Goal: Transaction & Acquisition: Purchase product/service

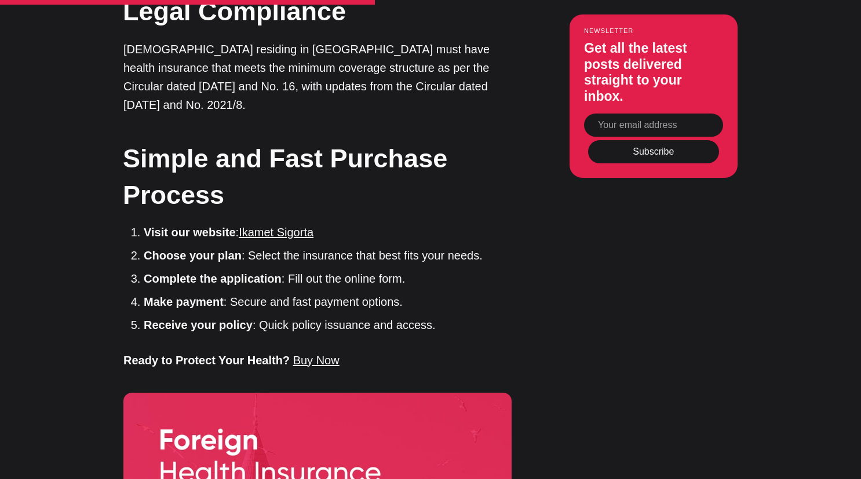
scroll to position [2273, 0]
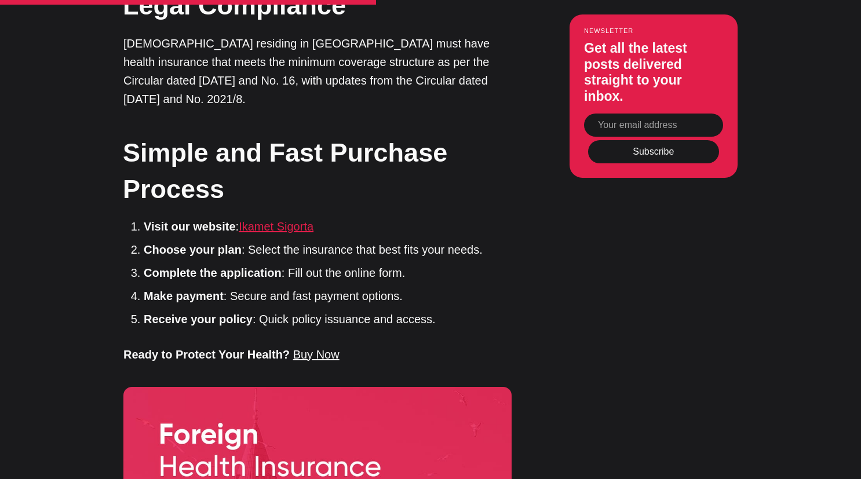
click at [256, 220] on link "Ikamet Sigorta" at bounding box center [276, 226] width 75 height 13
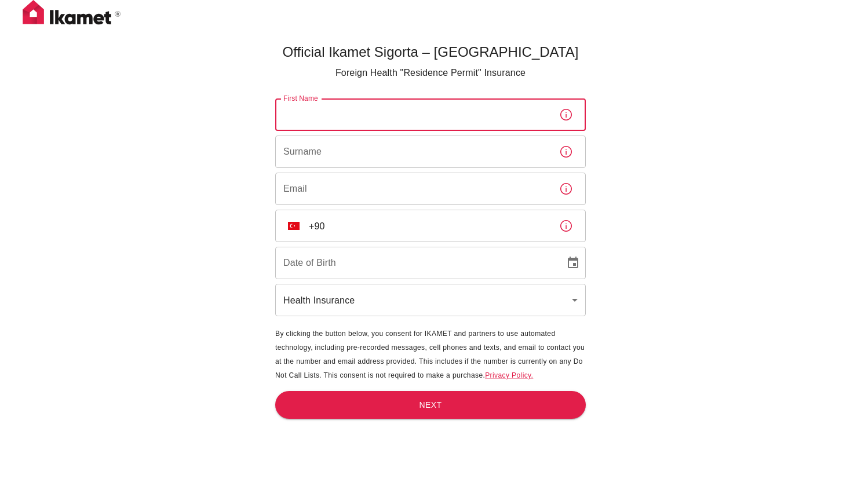
click at [546, 117] on input "First Name" at bounding box center [412, 115] width 275 height 32
type input "[PERSON_NAME]"
type input "[EMAIL_ADDRESS][DOMAIN_NAME]"
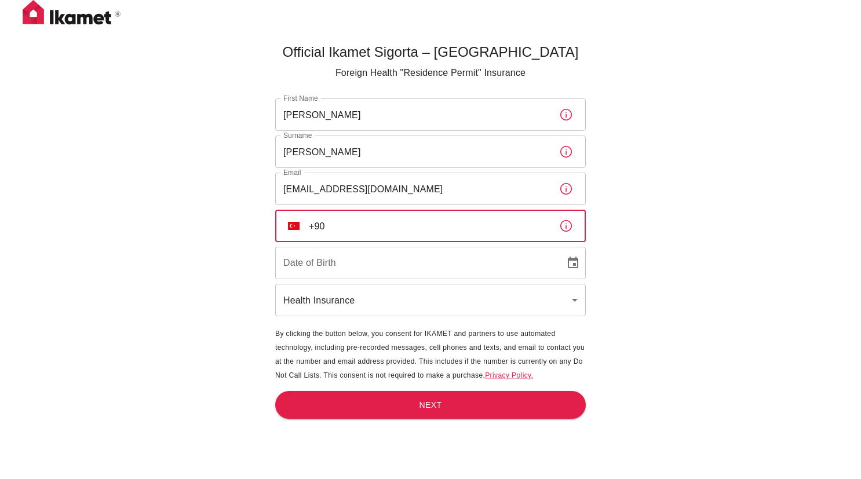
drag, startPoint x: 340, startPoint y: 226, endPoint x: 298, endPoint y: 226, distance: 42.3
click at [298, 226] on div "​ TR +90 ​" at bounding box center [430, 226] width 311 height 32
type input "+1"
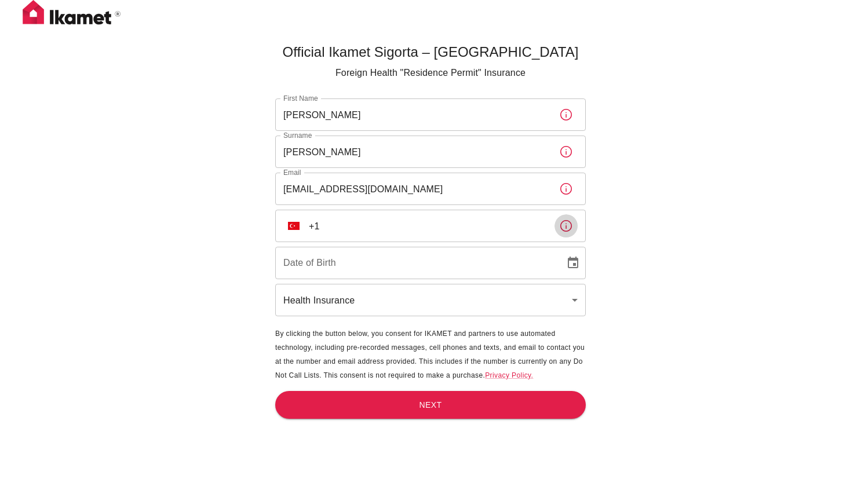
click at [292, 226] on img "Select country" at bounding box center [294, 226] width 12 height 8
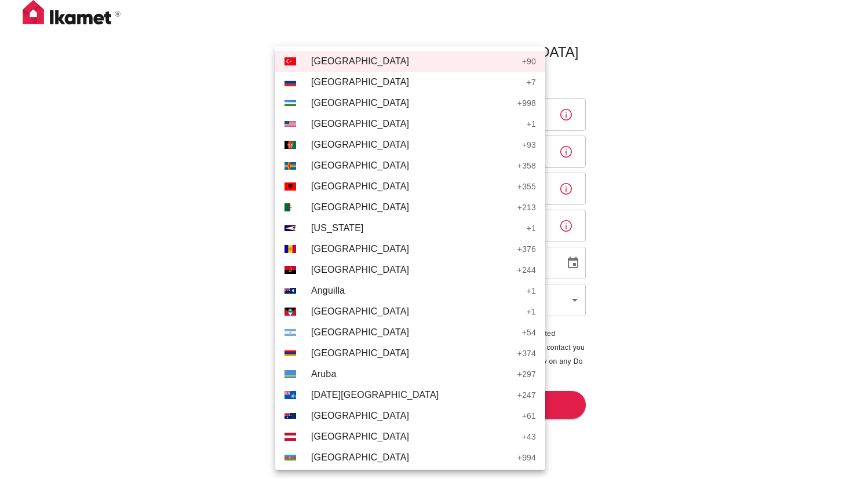
click at [324, 118] on span "[GEOGRAPHIC_DATA]" at bounding box center [416, 124] width 210 height 14
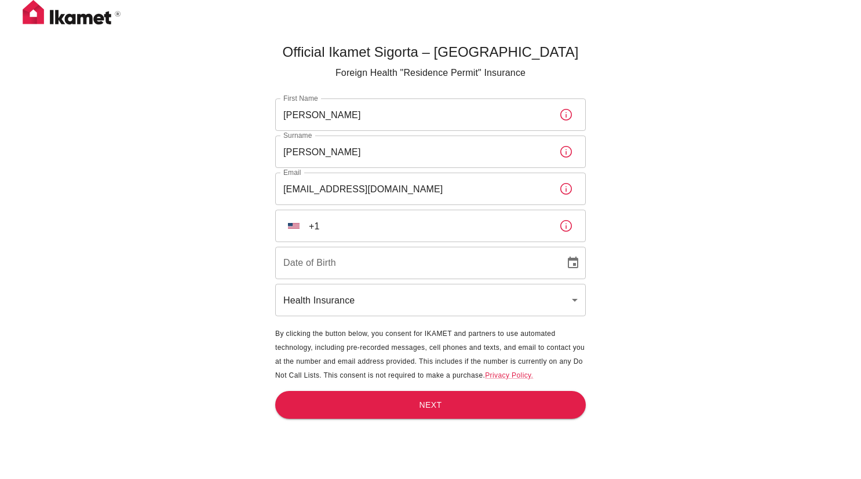
click at [362, 226] on input "+1" at bounding box center [429, 226] width 241 height 32
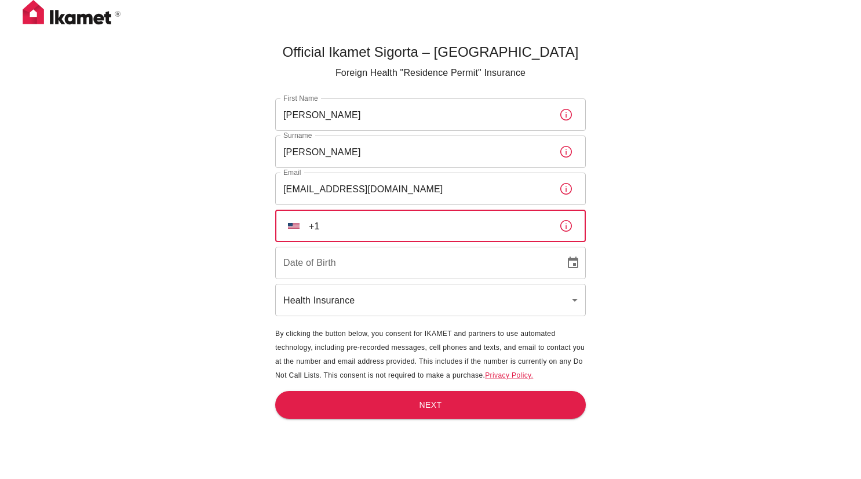
click at [542, 232] on input "+1" at bounding box center [429, 226] width 241 height 32
click at [542, 227] on input "+1" at bounding box center [429, 226] width 241 height 32
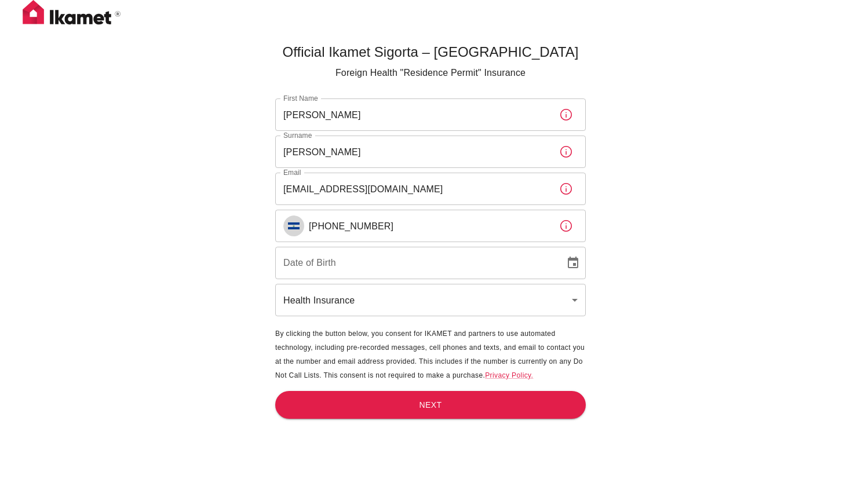
click at [303, 227] on button "SV" at bounding box center [293, 226] width 21 height 21
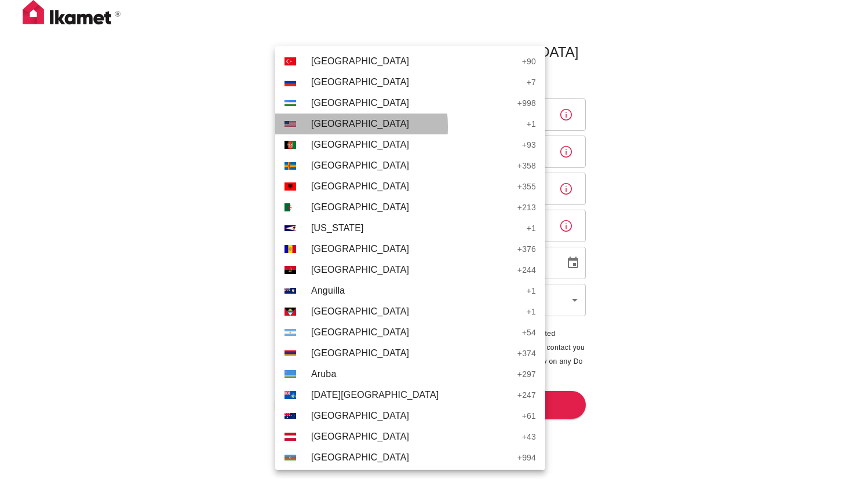
click at [304, 127] on div "US" at bounding box center [295, 124] width 21 height 6
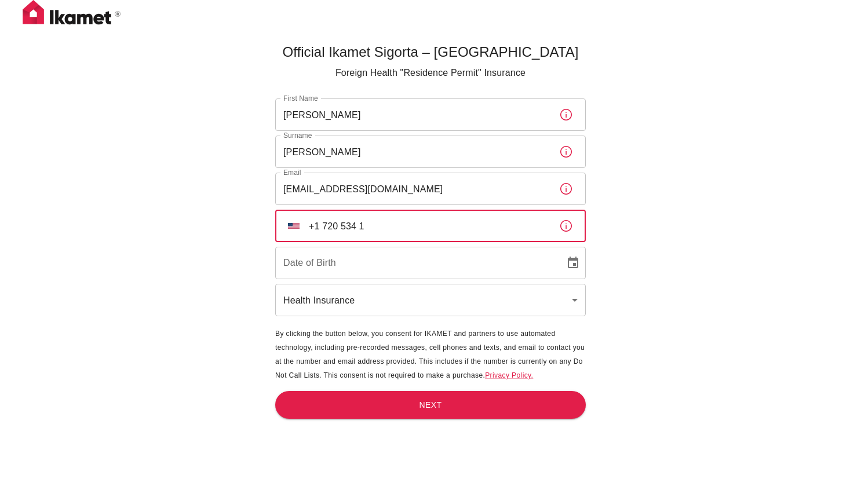
click at [323, 222] on input "+1 720 534 1" at bounding box center [429, 226] width 241 height 32
drag, startPoint x: 323, startPoint y: 228, endPoint x: 395, endPoint y: 228, distance: 71.9
click at [395, 228] on input "+1 720 534 1" at bounding box center [429, 226] width 241 height 32
type input "[PHONE_NUMBER]"
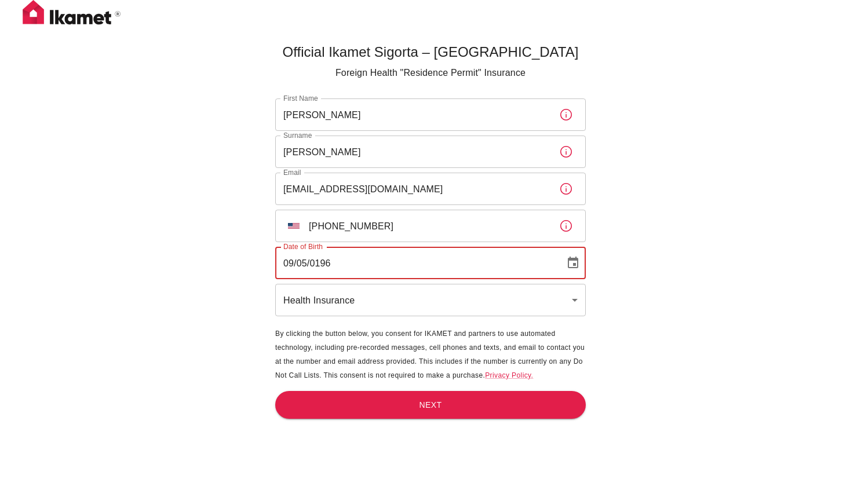
type input "[DATE]"
click at [349, 298] on body "Official Ikamet Sigorta – [DEMOGRAPHIC_DATA] Foreign Health "Residence Permit" …" at bounding box center [430, 259] width 861 height 518
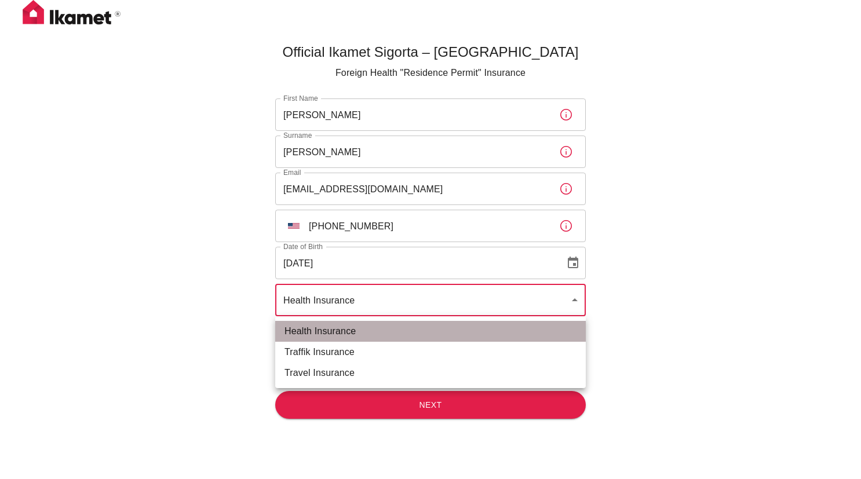
click at [325, 331] on li "Health Insurance" at bounding box center [430, 331] width 311 height 21
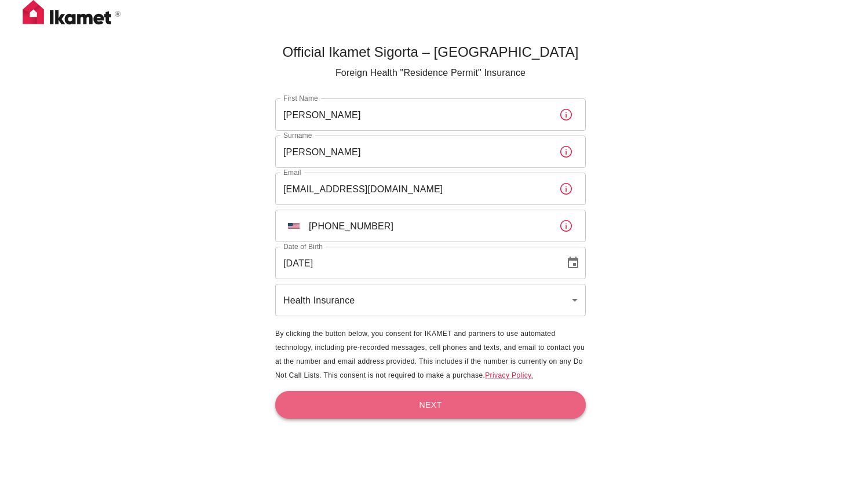
click at [404, 401] on button "Next" at bounding box center [430, 405] width 311 height 28
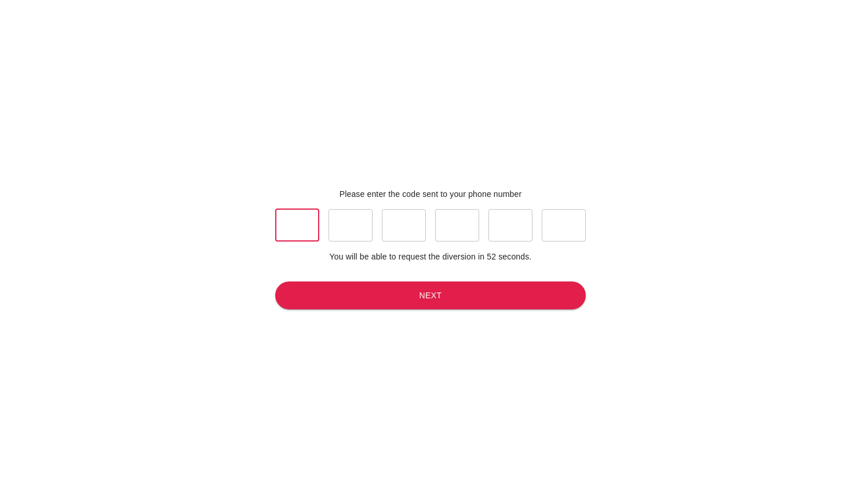
click at [296, 227] on input "text" at bounding box center [297, 225] width 44 height 32
type input "5"
type input "9"
type input "5"
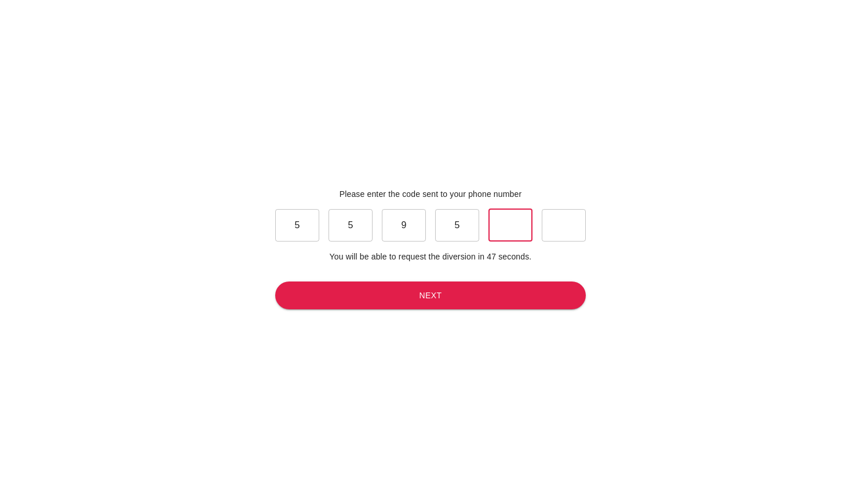
type input "2"
type input "6"
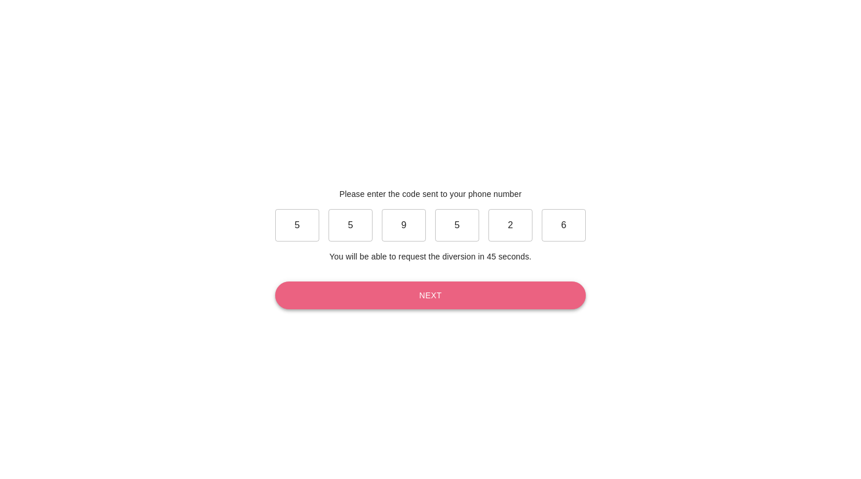
click at [402, 298] on button "Next" at bounding box center [430, 296] width 311 height 28
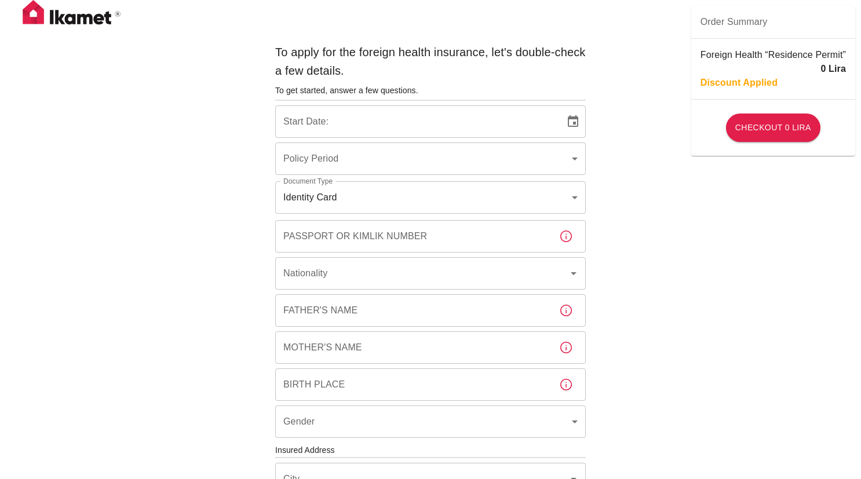
type input "b7343ef8-d55e-4554-96a8-76e30347e985"
type input "[DATE]"
click at [349, 199] on body "To apply for the foreign health insurance, let's double-check a few details. To…" at bounding box center [430, 449] width 861 height 898
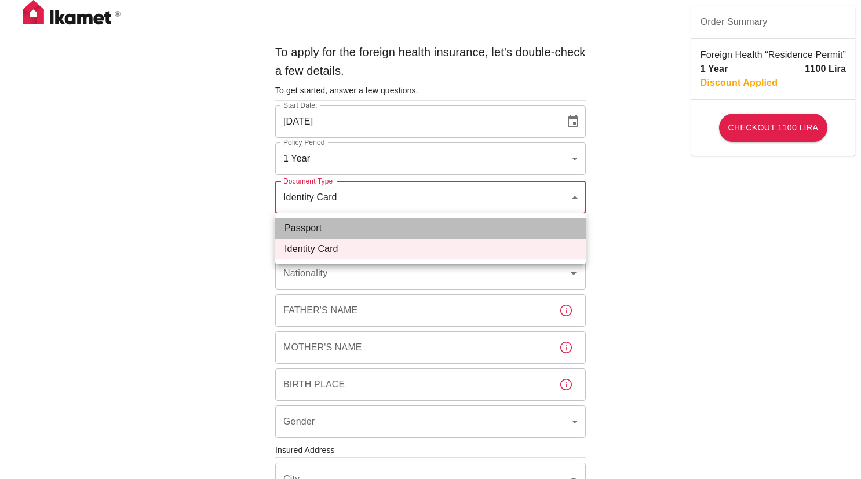
click at [326, 224] on li "Passport" at bounding box center [430, 228] width 311 height 21
type input "passport"
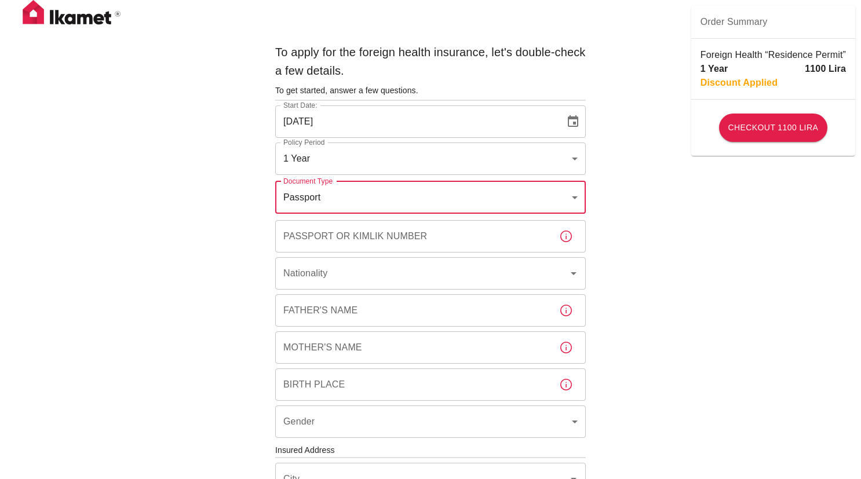
click at [325, 233] on input "Passport or Kimlik Number" at bounding box center [412, 236] width 275 height 32
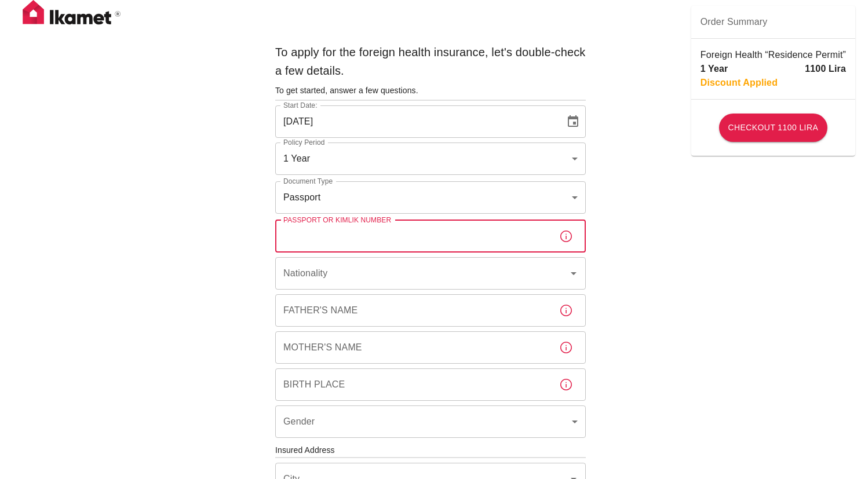
paste input "581415131"
type input "581415131"
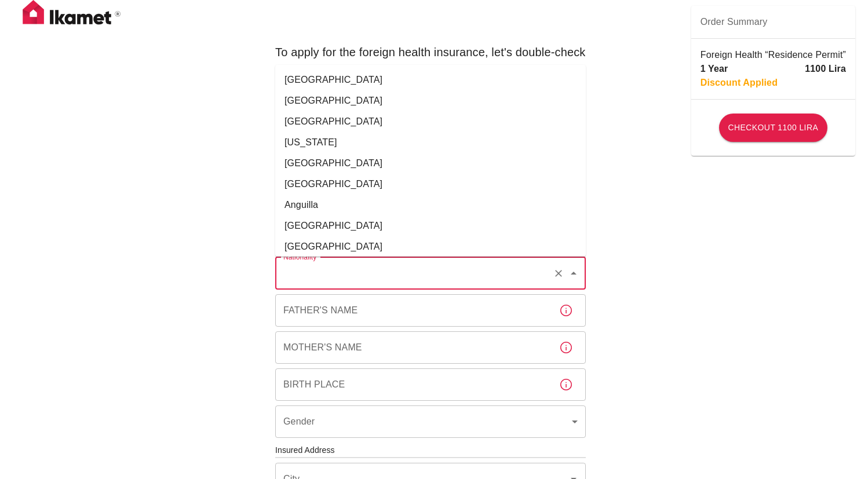
click at [331, 279] on input "Nationality" at bounding box center [414, 274] width 268 height 22
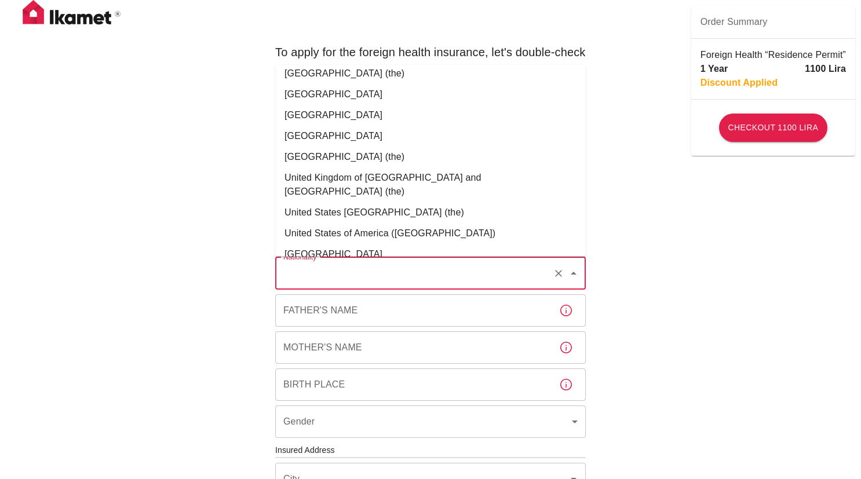
scroll to position [4783, 0]
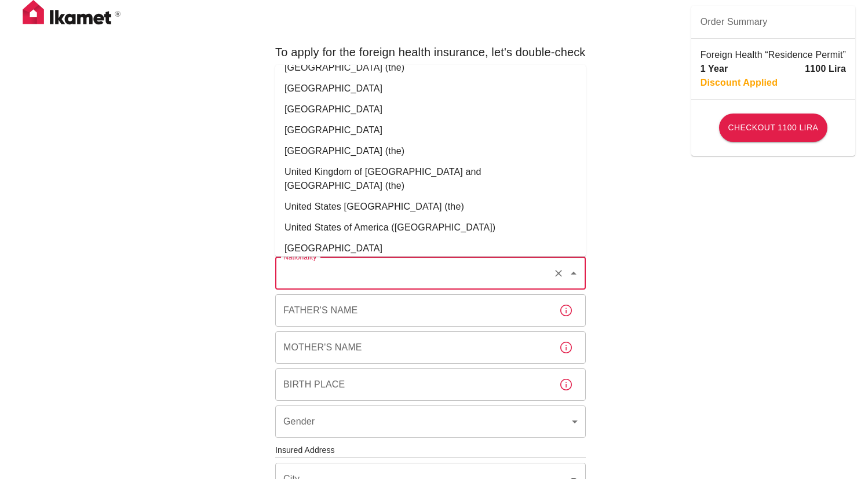
click at [337, 217] on li "United States of America ([GEOGRAPHIC_DATA])" at bounding box center [430, 227] width 311 height 21
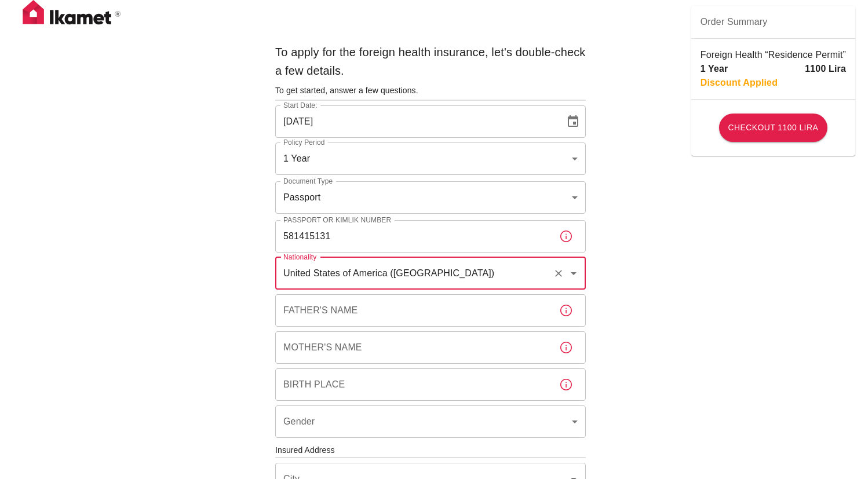
type input "United States of America ([GEOGRAPHIC_DATA])"
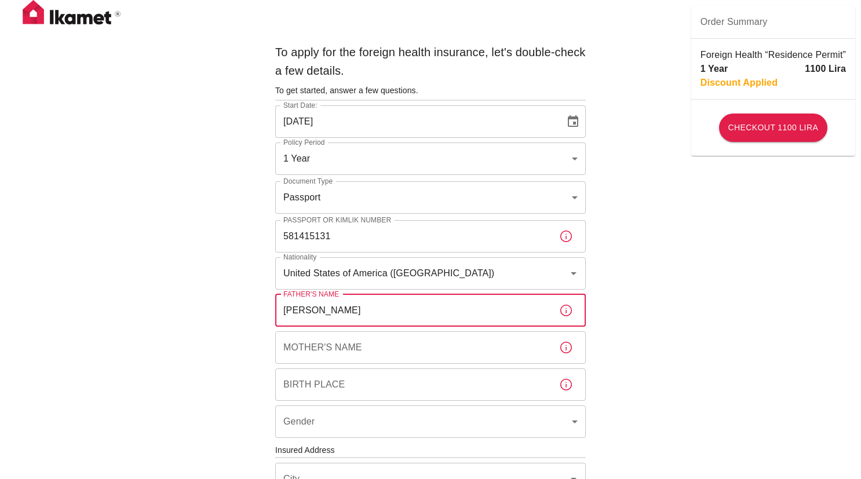
type input "[PERSON_NAME]"
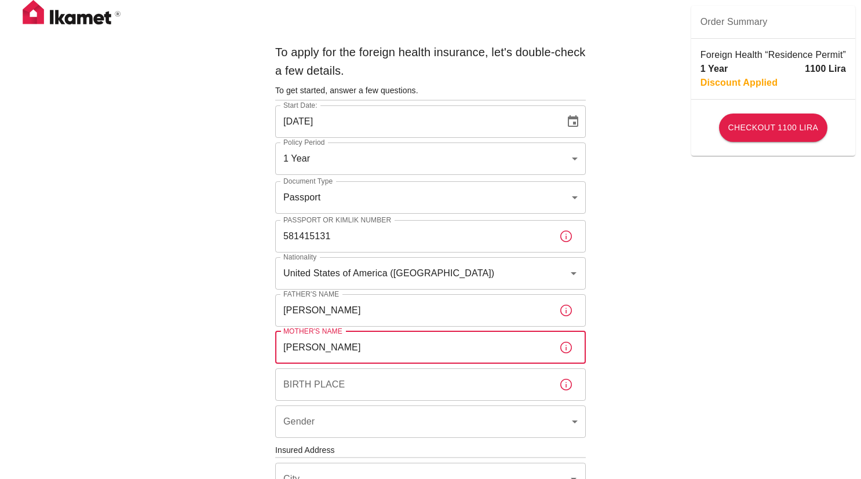
type input "[PERSON_NAME]"
click at [329, 381] on input "Birth Place" at bounding box center [412, 385] width 275 height 32
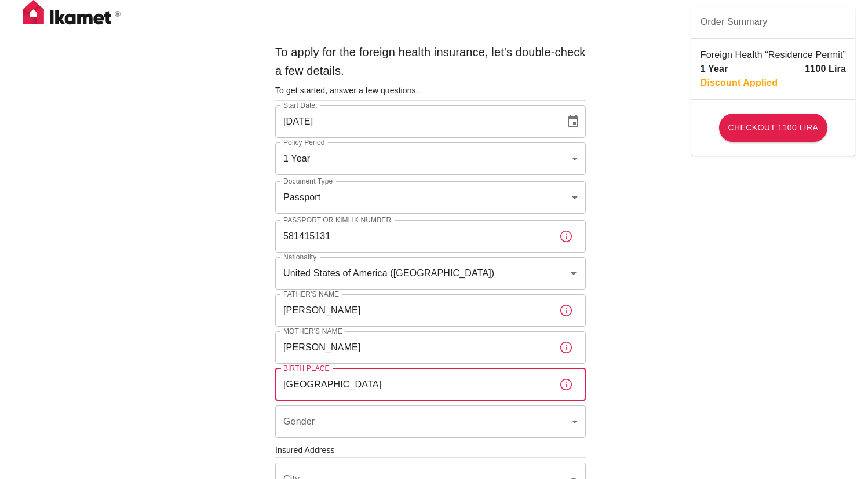
type input "[GEOGRAPHIC_DATA]"
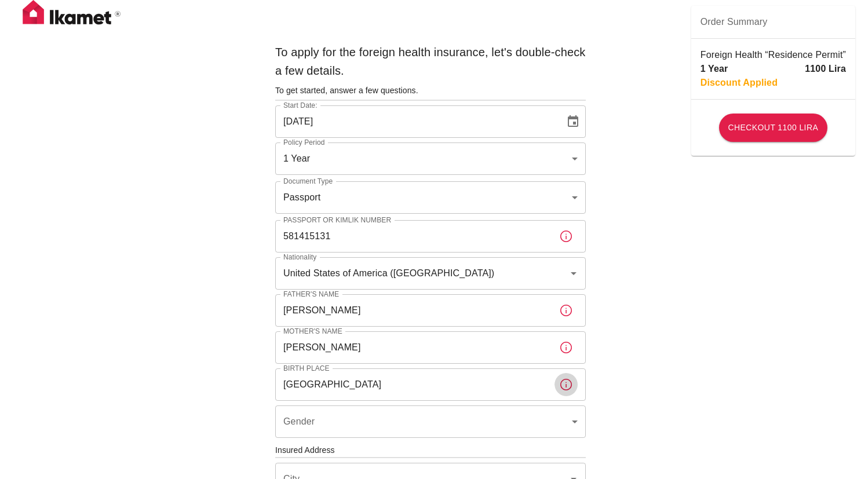
click at [569, 386] on icon "button" at bounding box center [566, 385] width 14 height 14
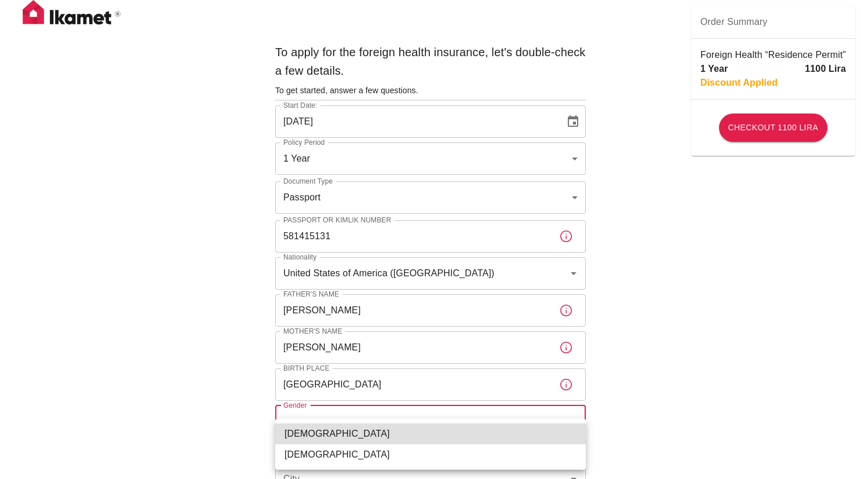
click at [467, 415] on body "To apply for the foreign health insurance, let's double-check a few details. To…" at bounding box center [430, 449] width 861 height 898
click at [564, 385] on div at bounding box center [430, 239] width 861 height 479
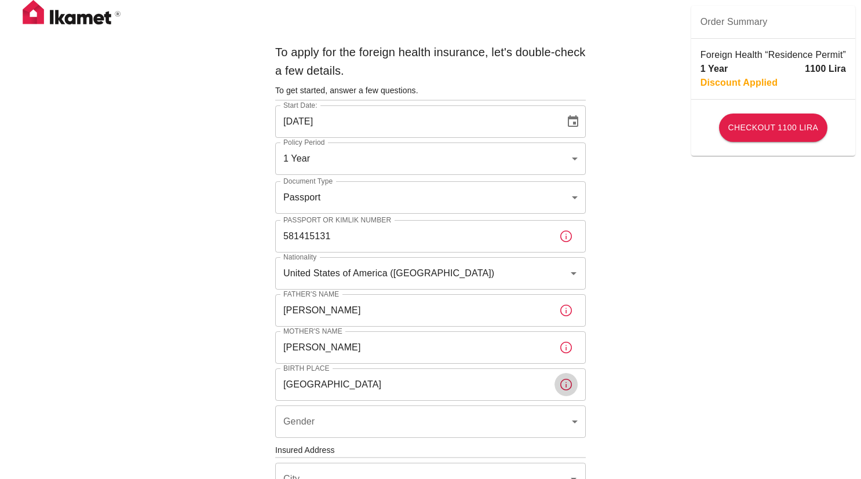
click at [564, 385] on icon "button" at bounding box center [566, 385] width 14 height 14
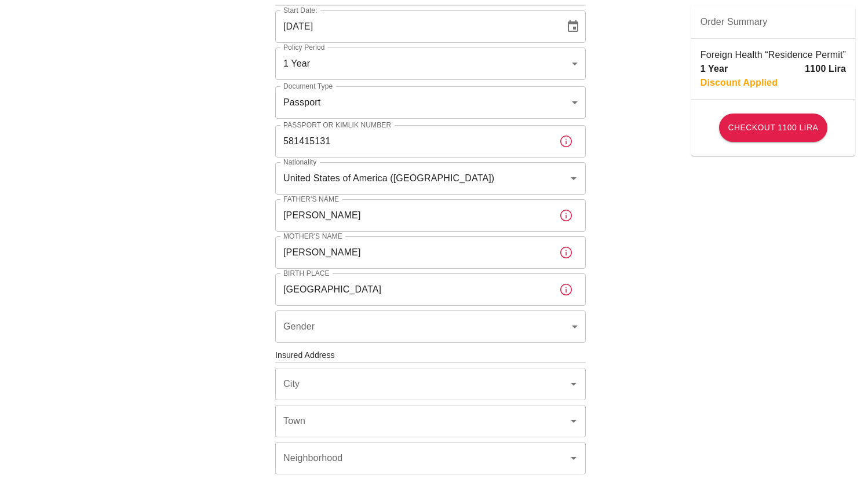
scroll to position [100, 0]
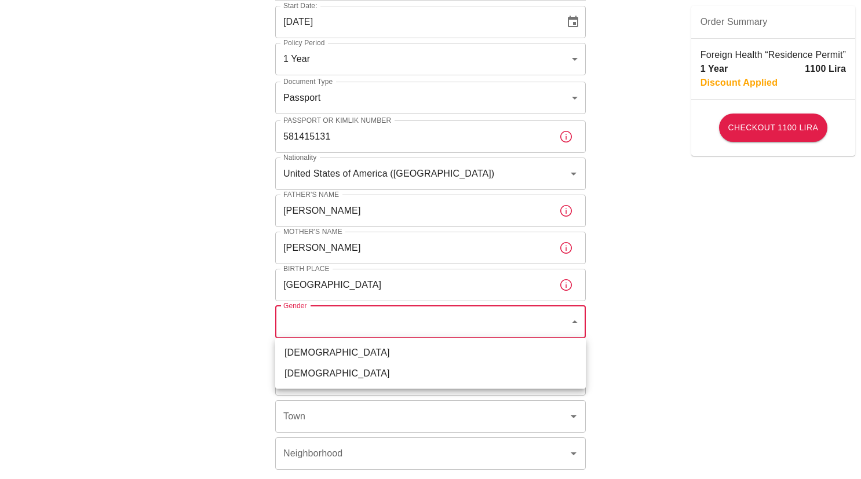
click at [571, 322] on body "To apply for the foreign health insurance, let's double-check a few details. To…" at bounding box center [430, 349] width 861 height 898
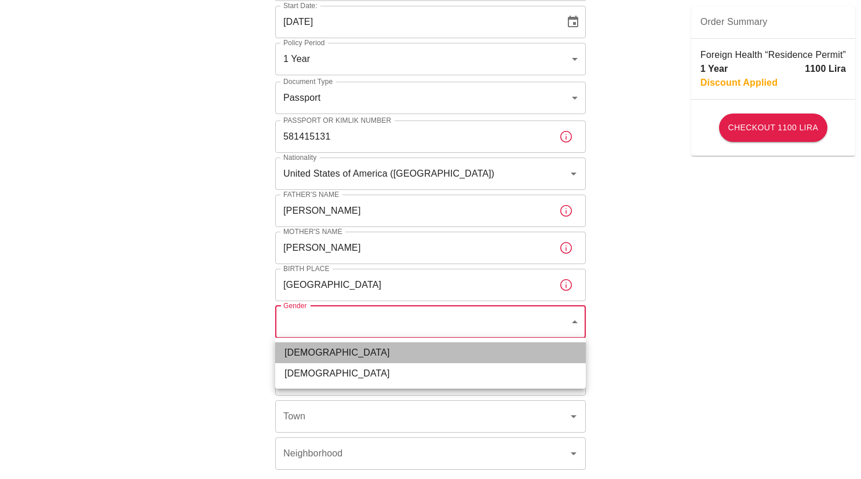
click at [358, 348] on li "[DEMOGRAPHIC_DATA]" at bounding box center [430, 352] width 311 height 21
type input "[DEMOGRAPHIC_DATA]"
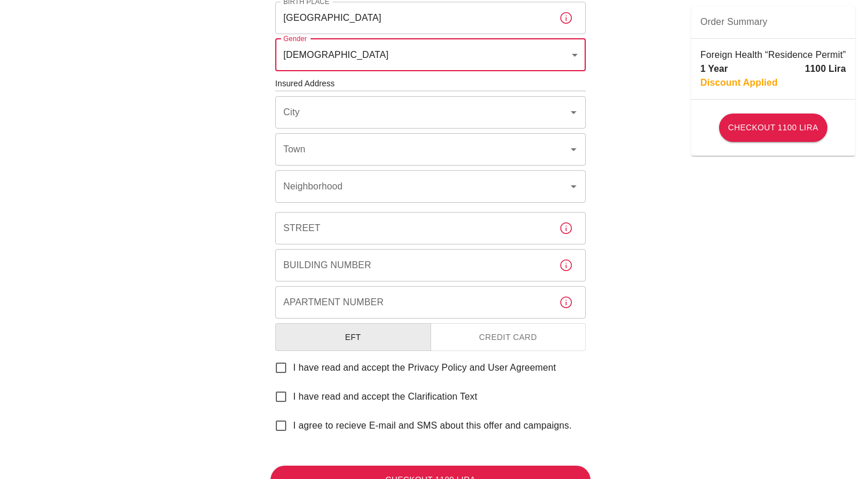
scroll to position [367, 0]
click at [282, 367] on input "I have read and accept the Privacy Policy and User Agreement" at bounding box center [281, 367] width 24 height 24
checkbox input "true"
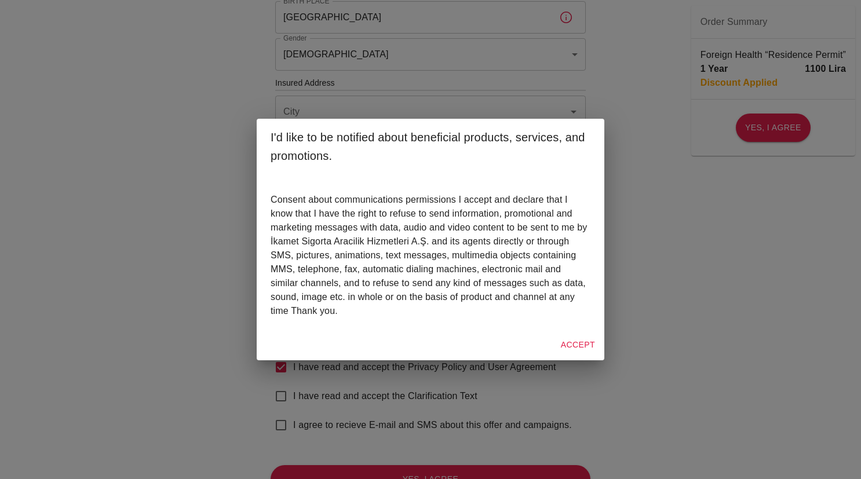
click at [568, 345] on button "Accept" at bounding box center [577, 344] width 43 height 21
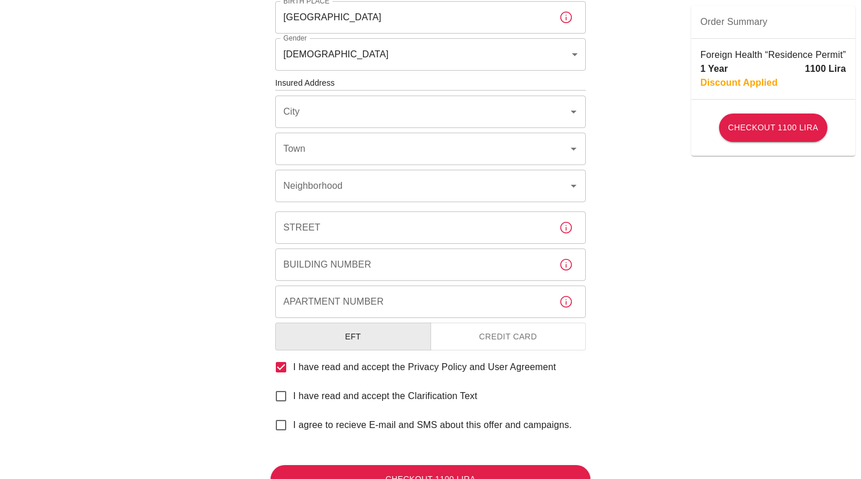
click at [284, 392] on input "I have read and accept the Clarification Text" at bounding box center [281, 396] width 24 height 24
checkbox input "true"
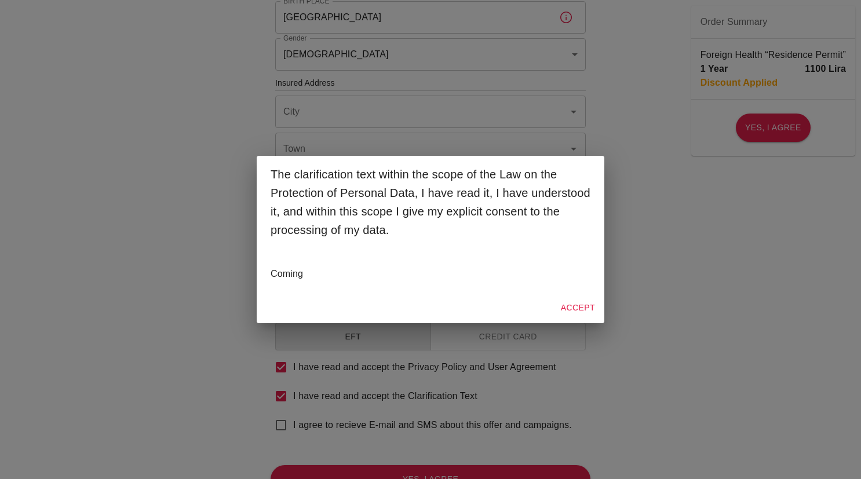
click at [558, 297] on div "Accept" at bounding box center [431, 308] width 348 height 31
click at [569, 309] on button "Accept" at bounding box center [577, 307] width 43 height 21
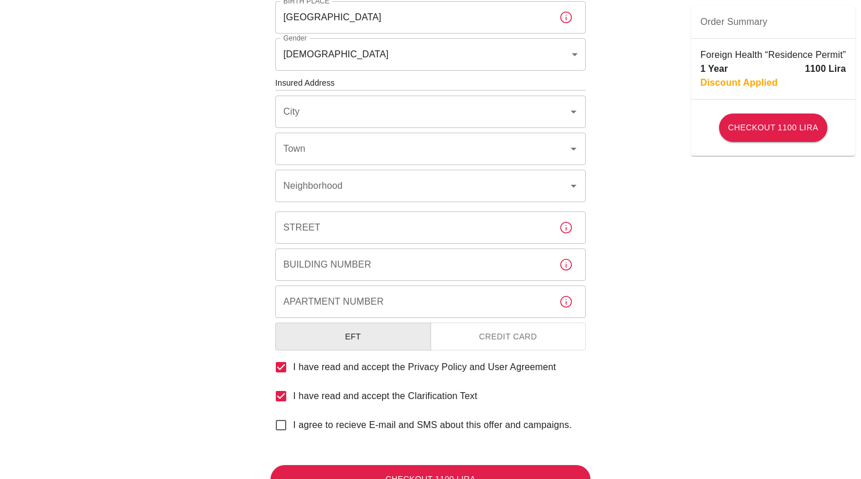
click at [280, 425] on input "I agree to recieve E-mail and SMS about this offer and campaigns." at bounding box center [281, 425] width 24 height 24
checkbox input "true"
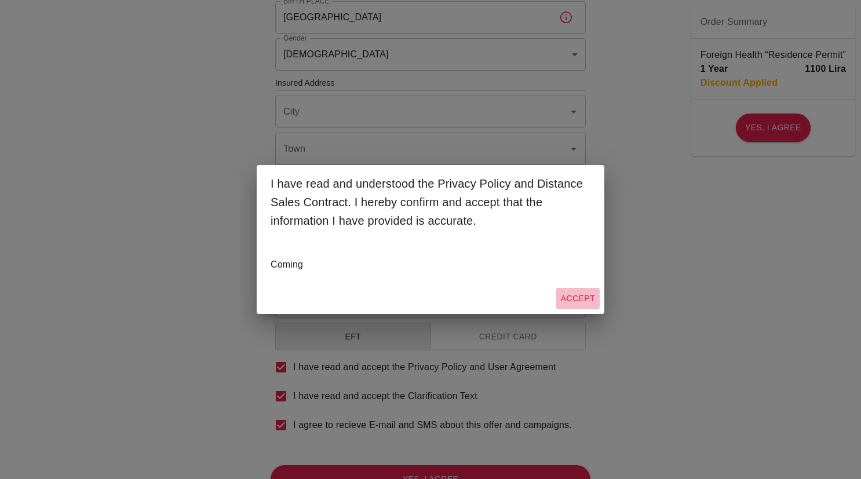
click at [570, 296] on button "Accept" at bounding box center [577, 298] width 43 height 21
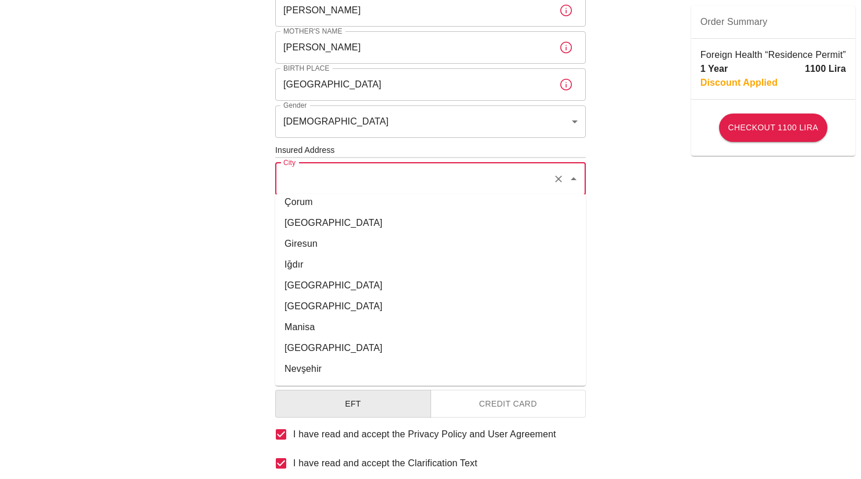
scroll to position [212, 0]
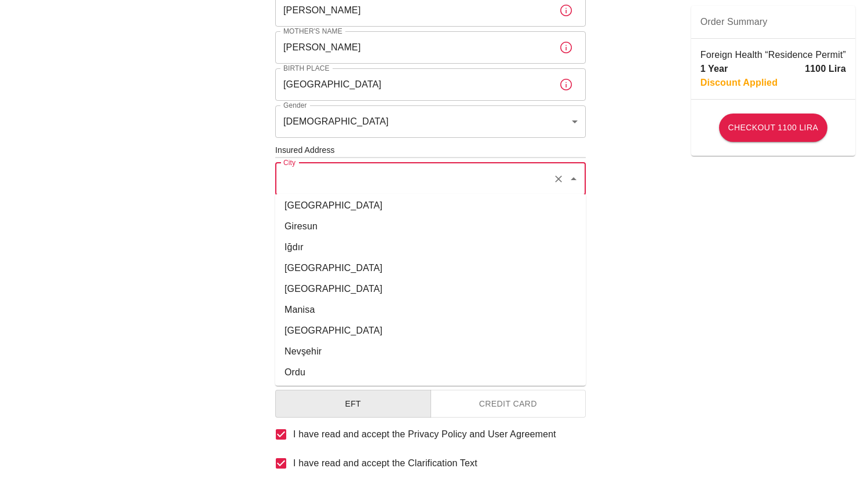
click at [319, 325] on li "[GEOGRAPHIC_DATA]" at bounding box center [430, 330] width 311 height 21
type input "[GEOGRAPHIC_DATA]"
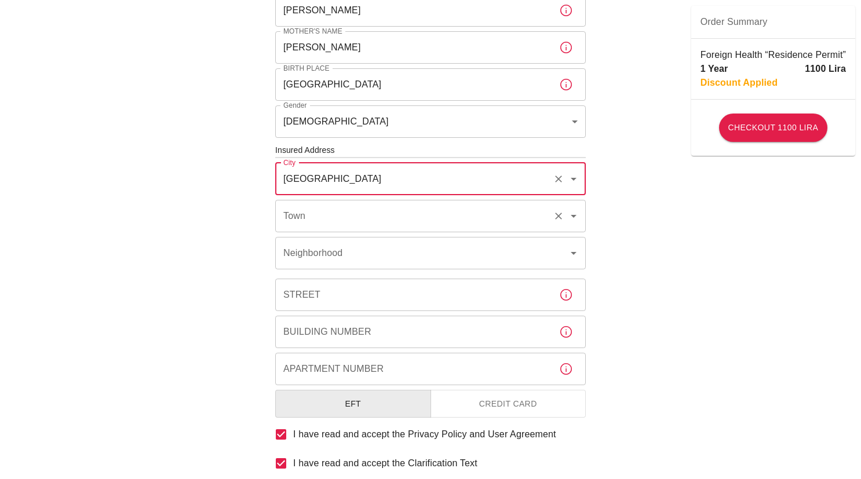
click at [320, 224] on input "Town" at bounding box center [414, 216] width 268 height 22
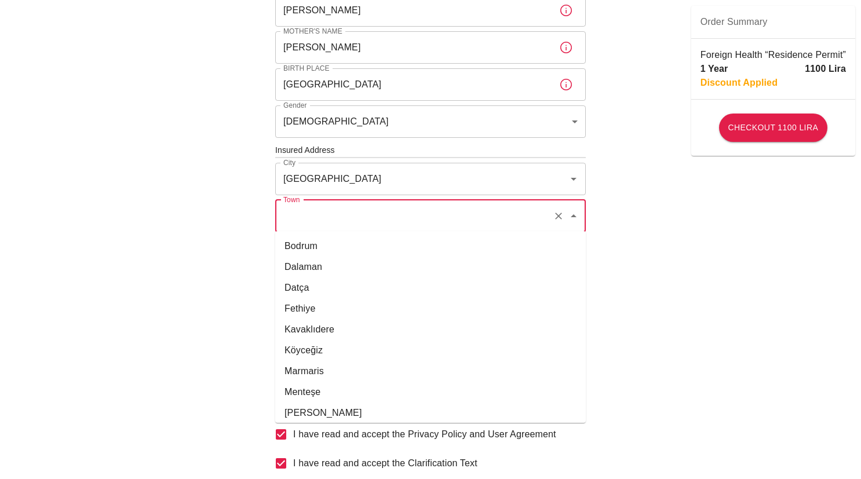
click at [307, 309] on li "Fethiye" at bounding box center [430, 308] width 311 height 21
type input "Fethiye"
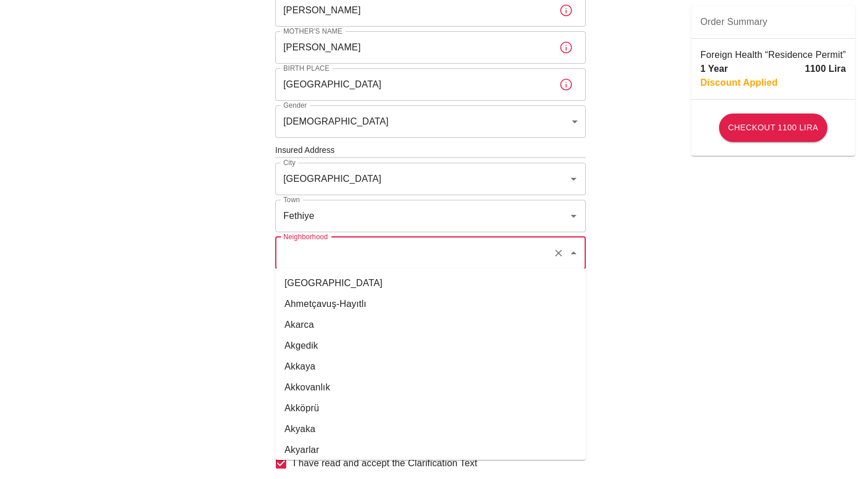
click at [318, 248] on input "Neighborhood" at bounding box center [414, 253] width 268 height 22
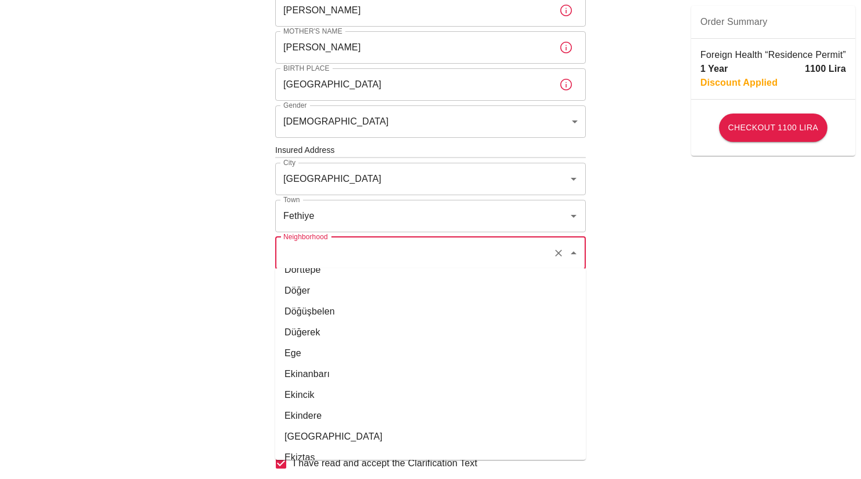
scroll to position [2356, 0]
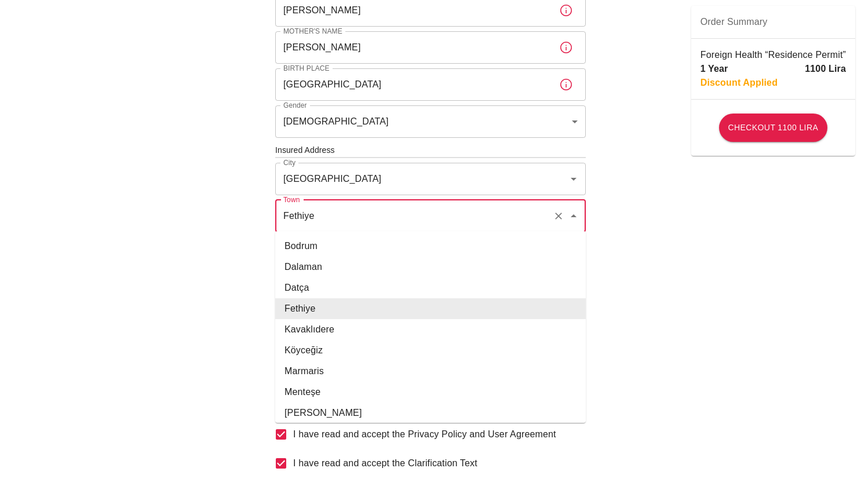
click at [323, 212] on input "Fethiye" at bounding box center [414, 216] width 268 height 22
click at [300, 307] on li "Fethiye" at bounding box center [430, 308] width 311 height 21
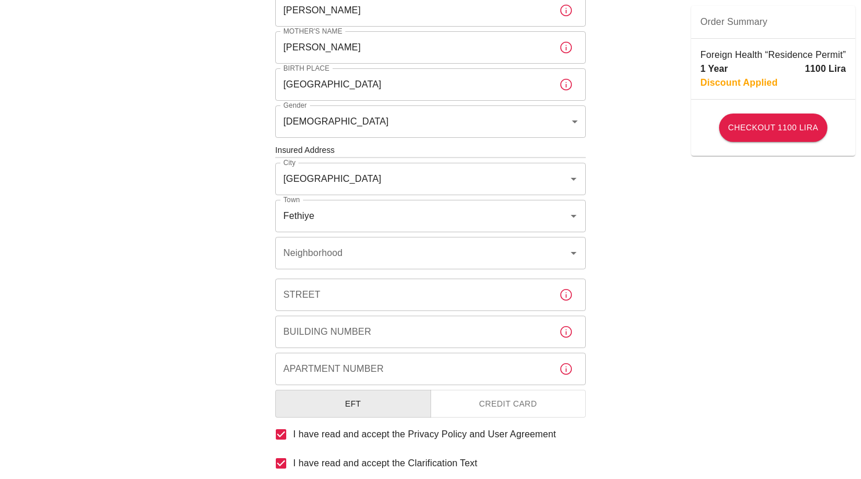
click at [126, 239] on div "To apply for the foreign health insurance, let's double-check a few details. To…" at bounding box center [430, 149] width 861 height 898
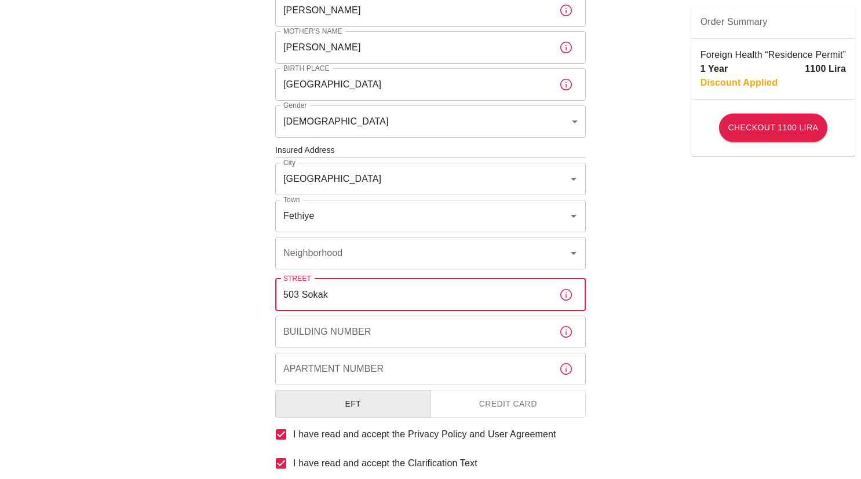
type input "503 Sokak"
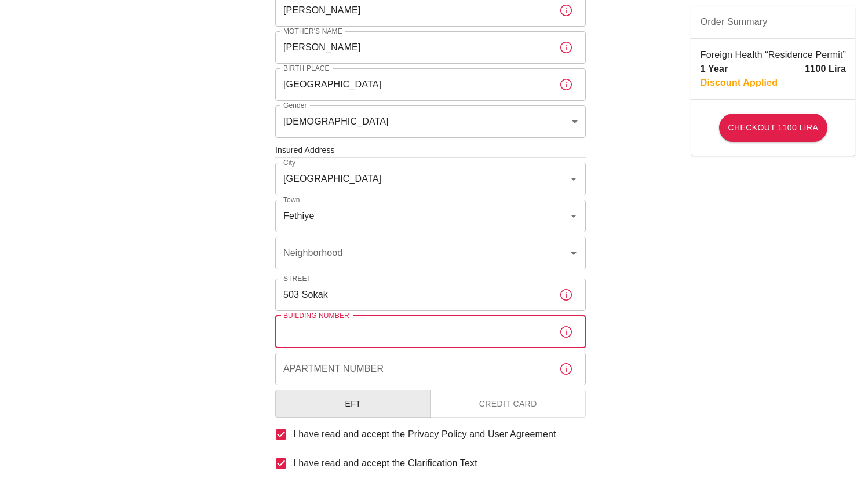
click at [310, 327] on input "Building Number" at bounding box center [412, 332] width 275 height 32
click at [323, 367] on input "Apartment Number" at bounding box center [412, 369] width 275 height 32
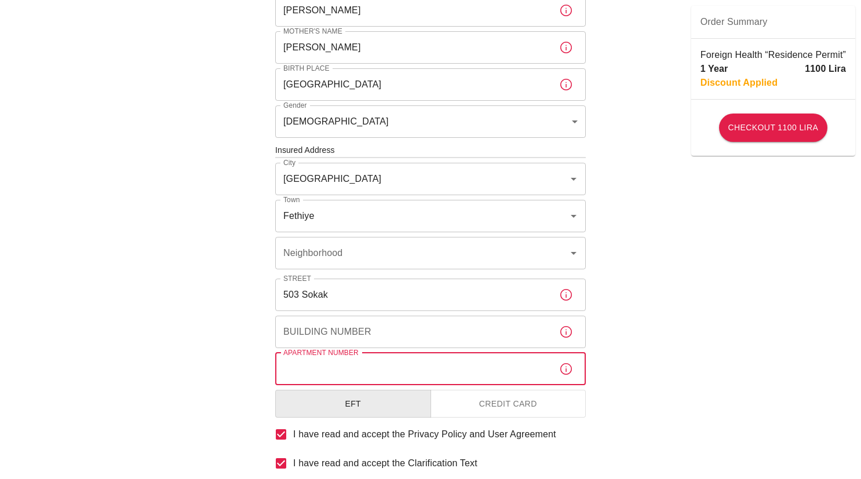
click at [214, 345] on div "To apply for the foreign health insurance, let's double-check a few details. To…" at bounding box center [430, 149] width 861 height 898
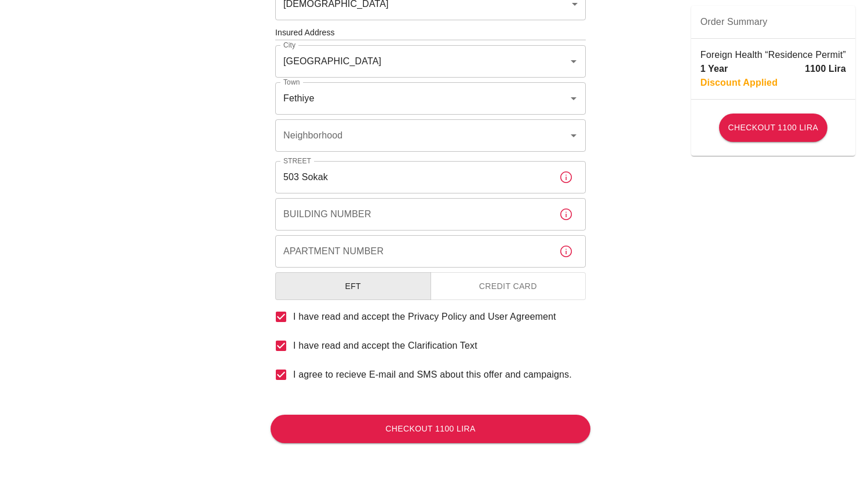
scroll to position [417, 0]
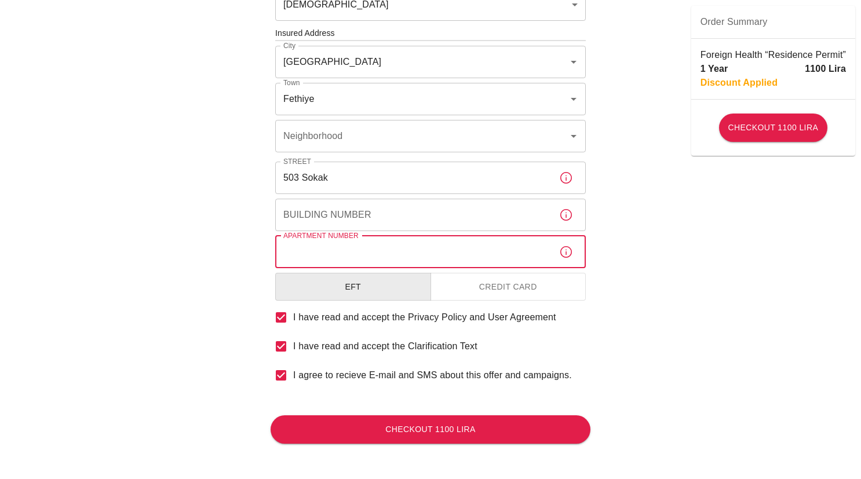
click at [290, 250] on input "Apartment Number" at bounding box center [412, 252] width 275 height 32
type input "51"
click at [354, 205] on div "Building Number Building Number" at bounding box center [430, 215] width 311 height 32
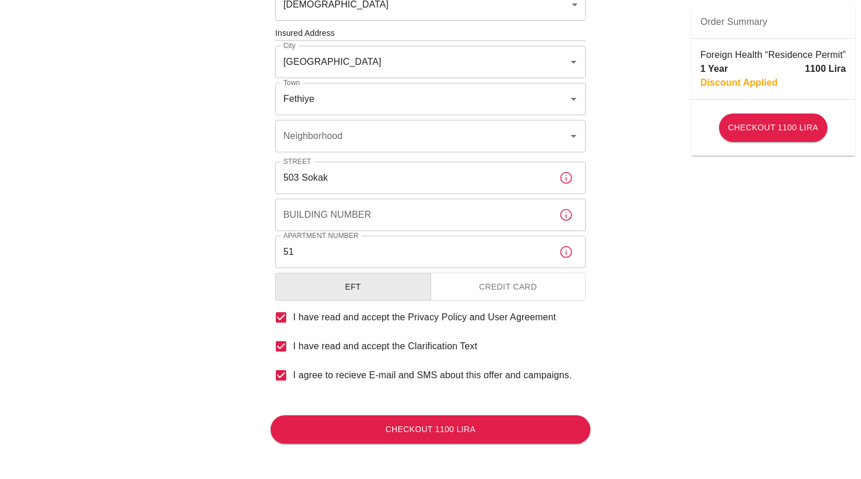
click at [212, 241] on div "To apply for the foreign health insurance, let's double-check a few details. To…" at bounding box center [430, 32] width 861 height 898
click at [562, 215] on icon "button" at bounding box center [566, 215] width 14 height 14
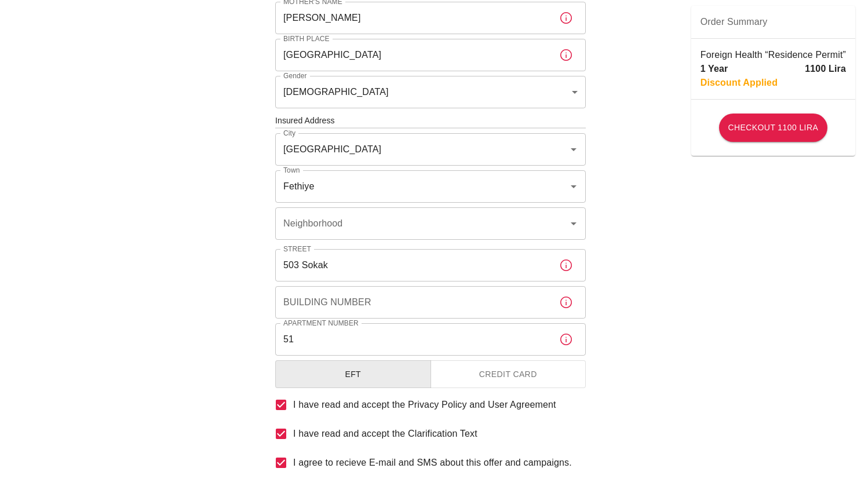
scroll to position [225, 0]
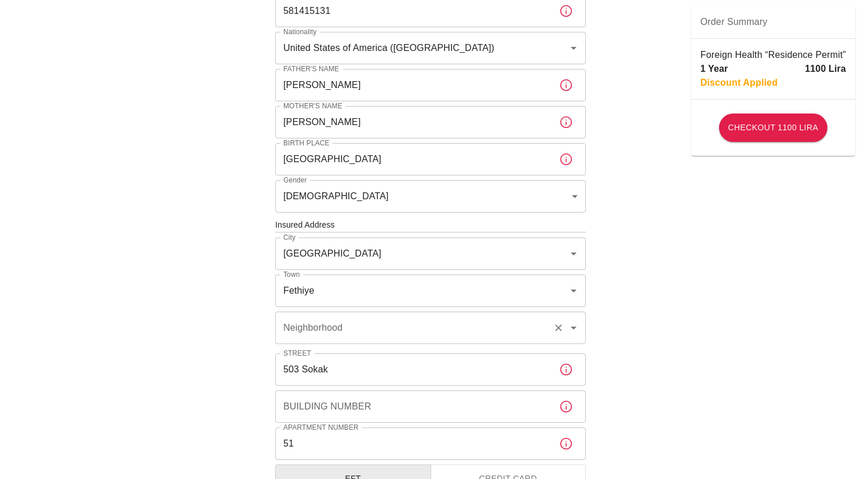
click at [575, 329] on icon "Open" at bounding box center [574, 328] width 14 height 14
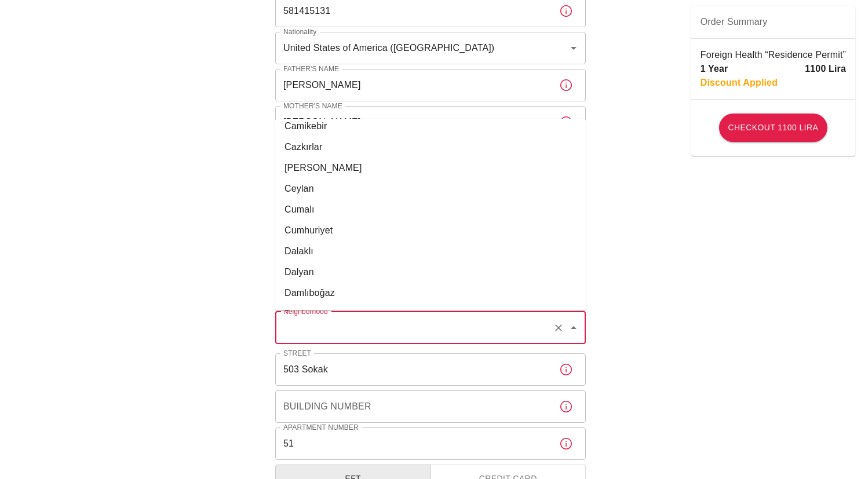
scroll to position [1621, 0]
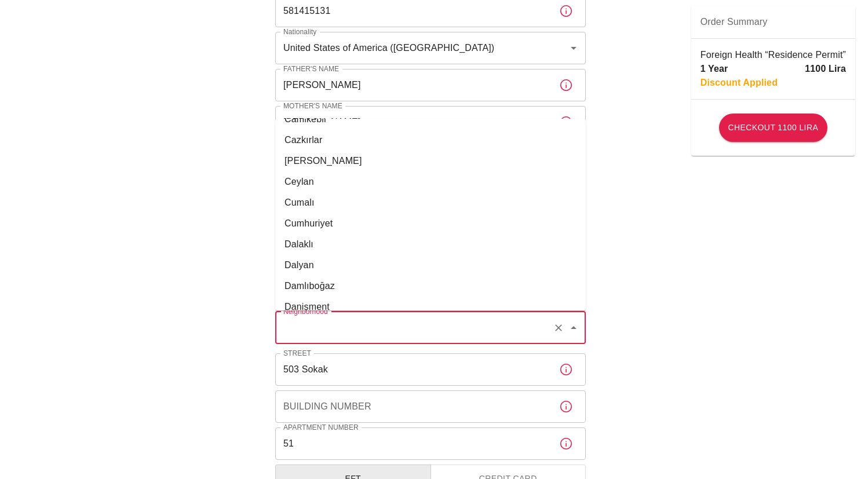
click at [393, 223] on li "Cumhuriyet" at bounding box center [430, 223] width 311 height 21
type input "Cumhuriyet"
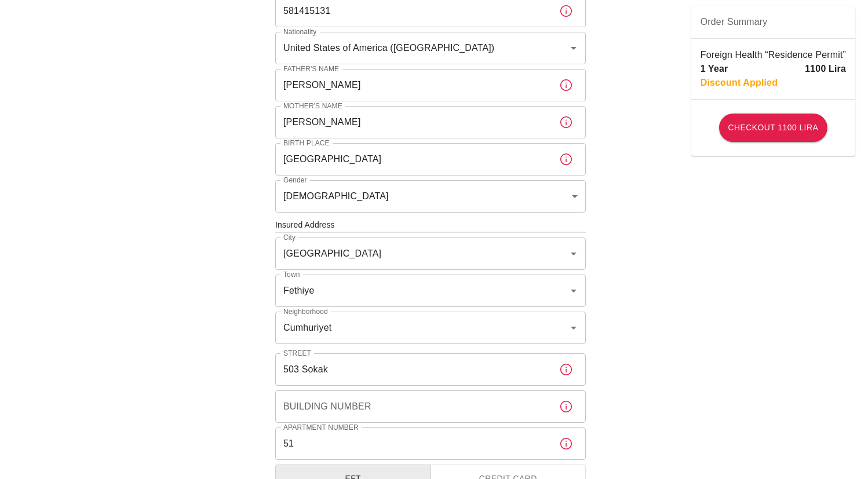
click at [167, 253] on div "To apply for the foreign health insurance, let's double-check a few details. To…" at bounding box center [430, 224] width 861 height 898
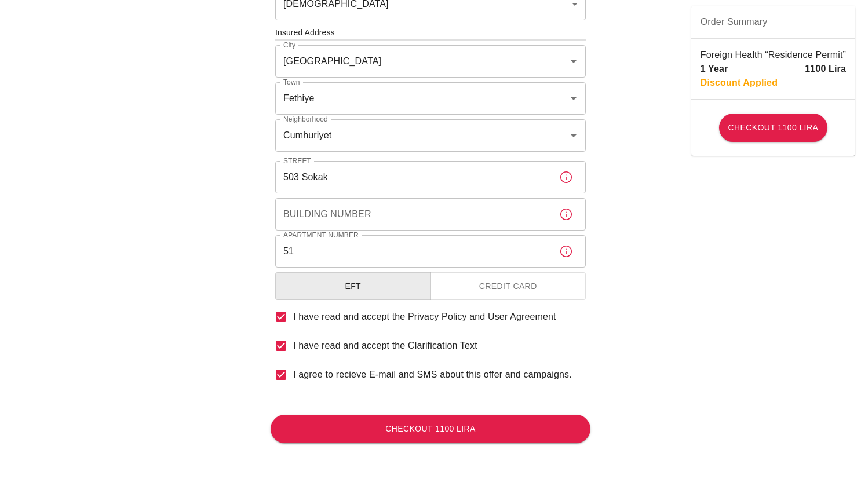
scroll to position [417, 0]
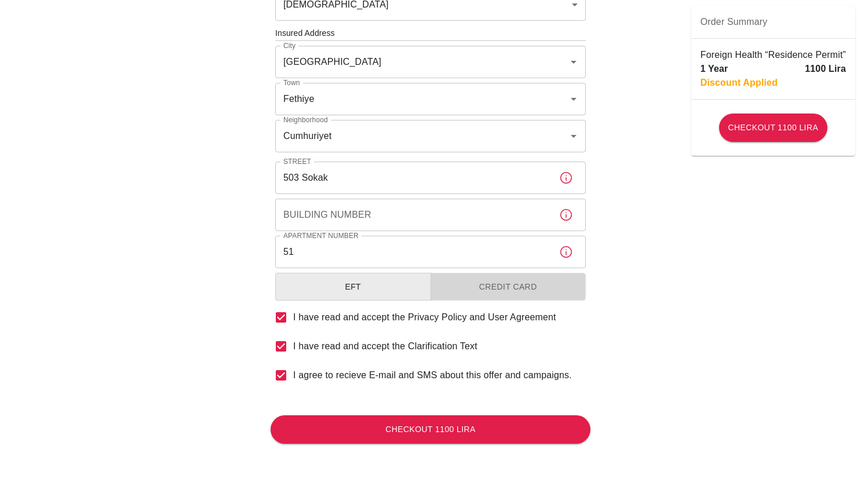
click at [474, 277] on button "Credit Card" at bounding box center [509, 287] width 156 height 28
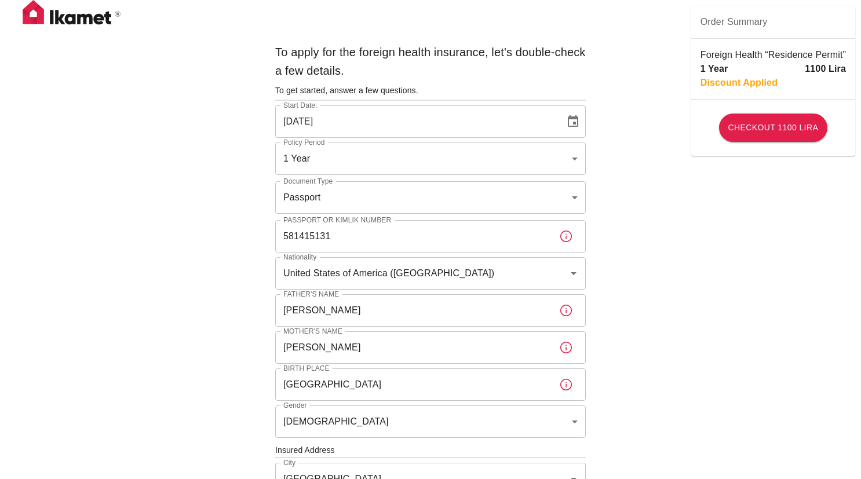
scroll to position [0, 0]
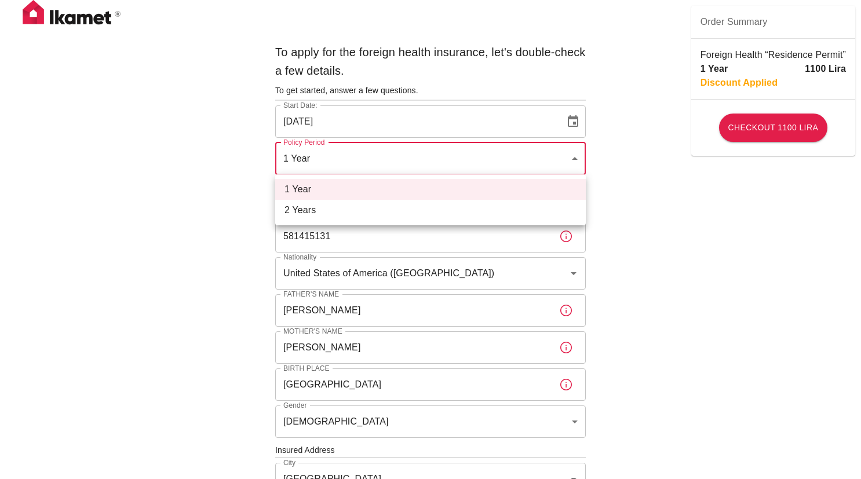
click at [360, 160] on body "To apply for the foreign health insurance, let's double-check a few details. To…" at bounding box center [430, 449] width 861 height 898
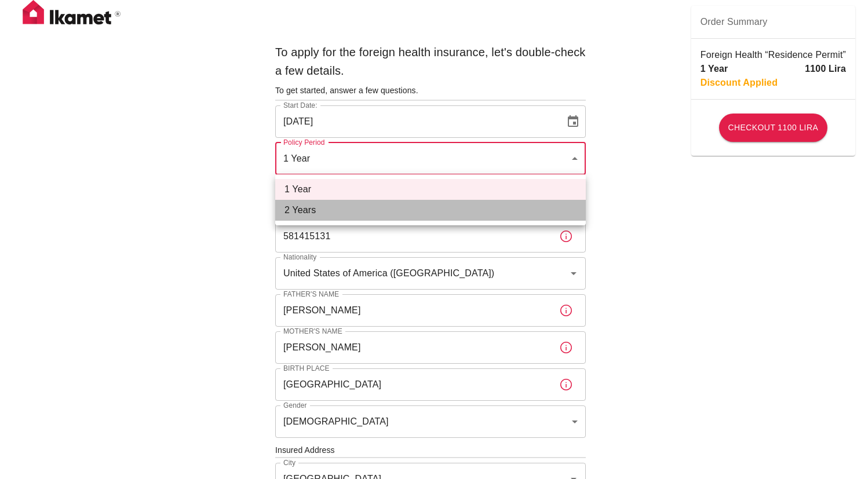
click at [312, 212] on li "2 Years" at bounding box center [430, 210] width 311 height 21
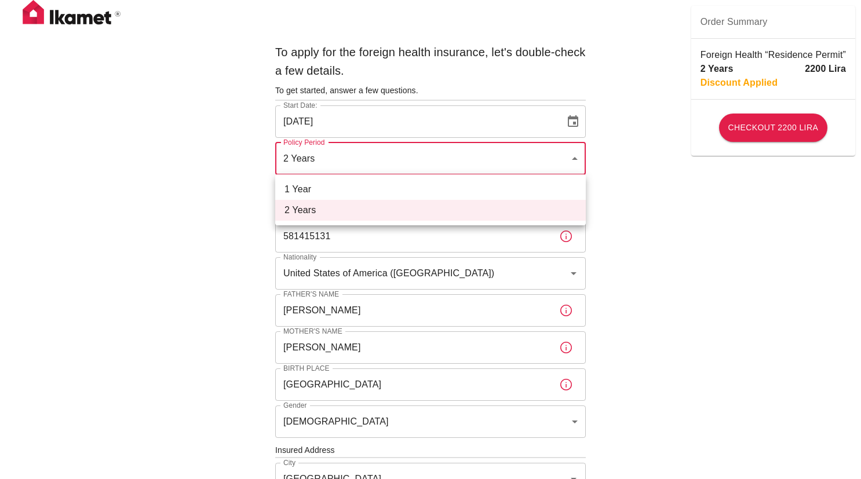
click at [314, 159] on body "To apply for the foreign health insurance, let's double-check a few details. To…" at bounding box center [430, 449] width 861 height 898
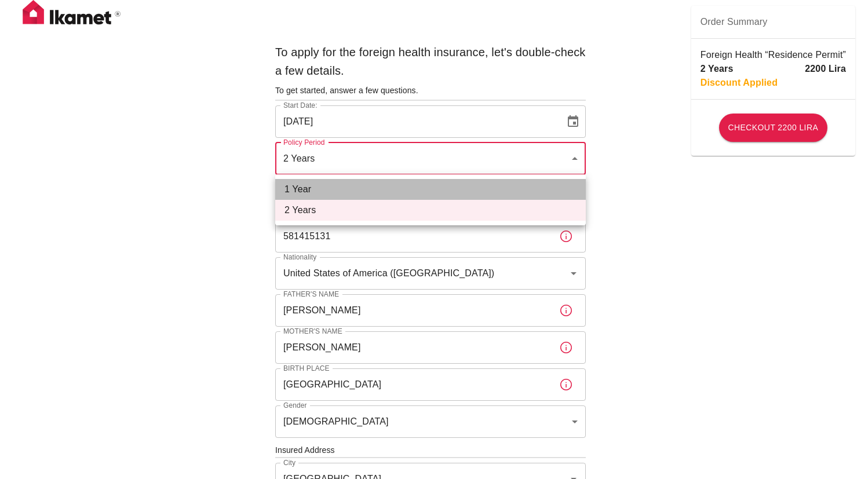
click at [309, 187] on li "1 Year" at bounding box center [430, 189] width 311 height 21
type input "b7343ef8-d55e-4554-96a8-76e30347e985"
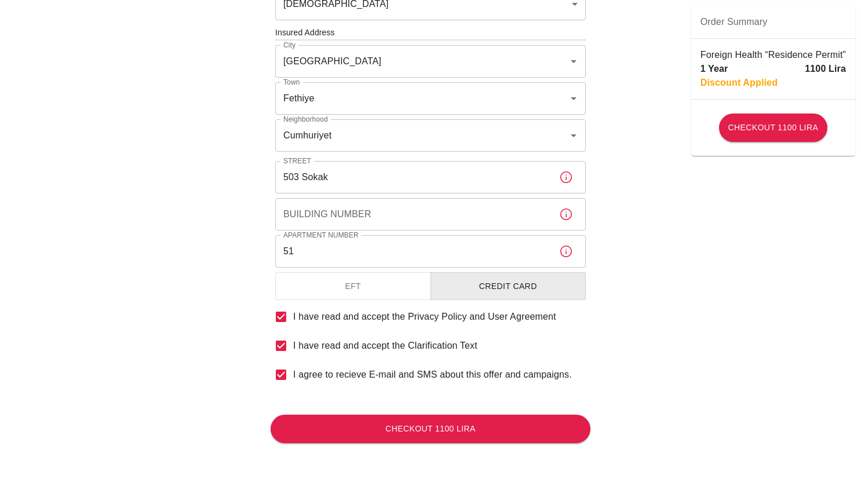
scroll to position [417, 0]
click at [428, 433] on button "Checkout 1100 Lira" at bounding box center [431, 430] width 320 height 28
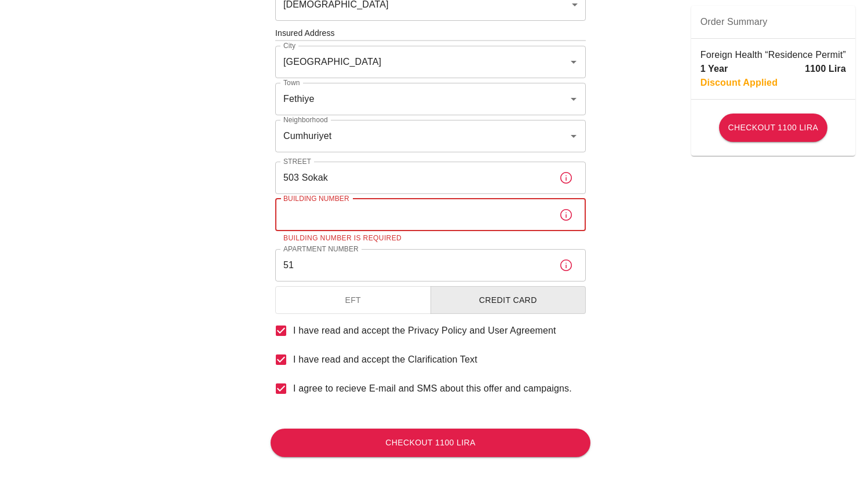
scroll to position [417, 0]
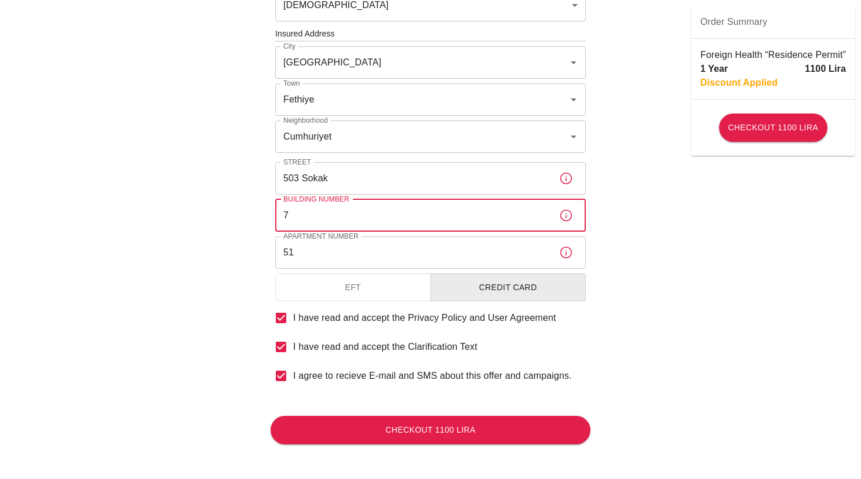
type input "7"
click at [151, 285] on div "To apply for the foreign health insurance, let's double-check a few details. To…" at bounding box center [430, 32] width 861 height 898
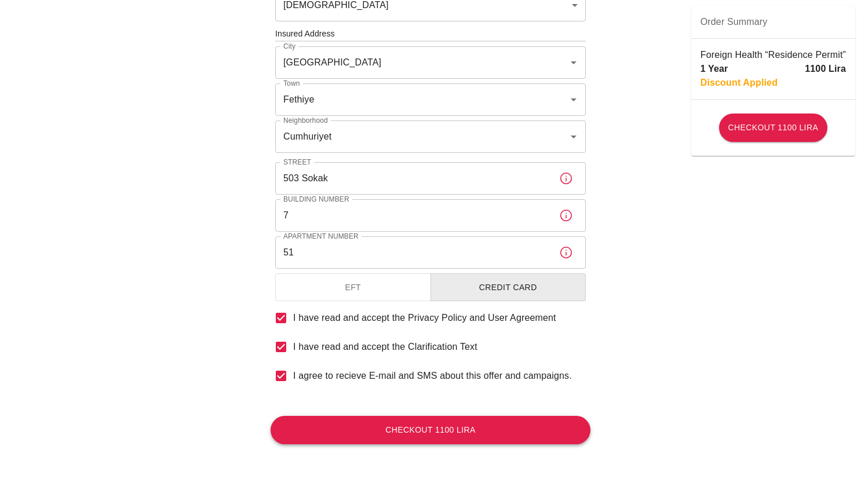
click at [409, 420] on button "Checkout 1100 Lira" at bounding box center [431, 430] width 320 height 28
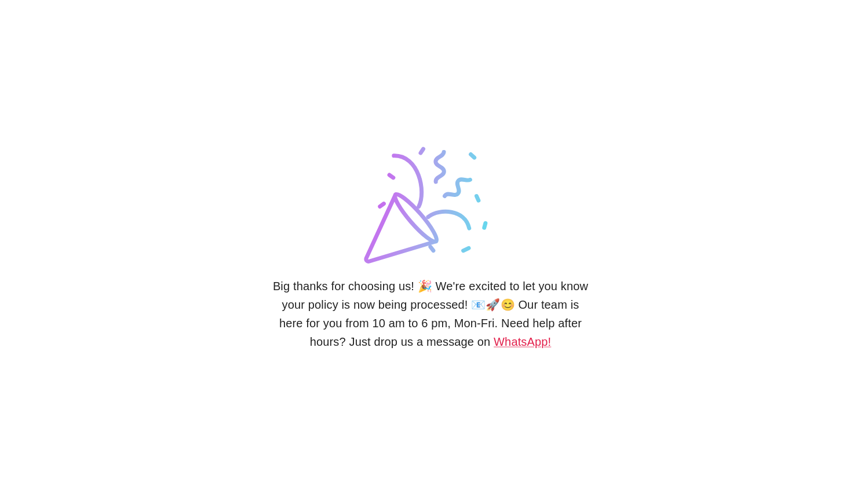
click at [444, 352] on div "Big thanks for choosing us! 🎉 We're excited to let you know your policy is now …" at bounding box center [431, 239] width 320 height 479
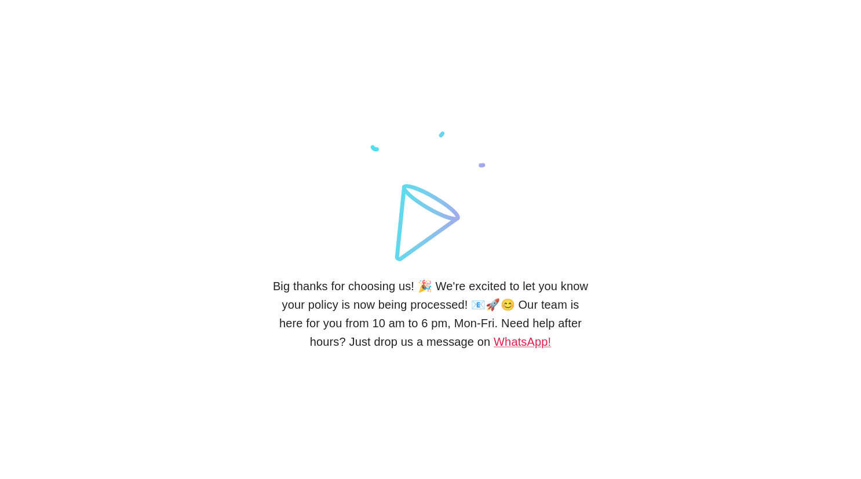
click at [376, 353] on div "Big thanks for choosing us! 🎉 We're excited to let you know your policy is now …" at bounding box center [431, 239] width 320 height 479
